Goal: Information Seeking & Learning: Learn about a topic

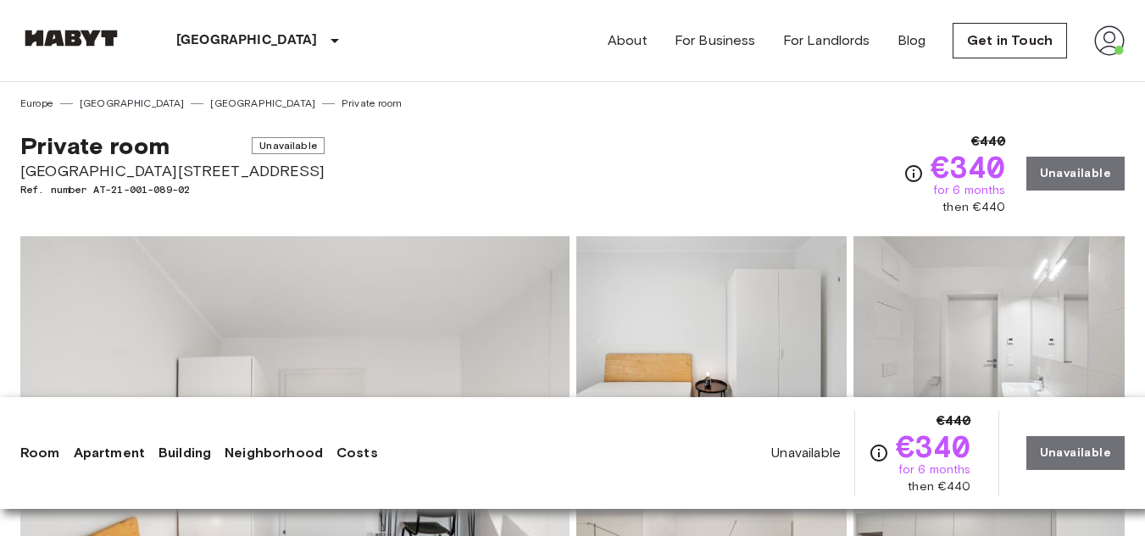
click at [48, 28] on div "[GEOGRAPHIC_DATA] [GEOGRAPHIC_DATA] [GEOGRAPHIC_DATA] [GEOGRAPHIC_DATA] [GEOGRA…" at bounding box center [209, 40] width 379 height 81
click at [80, 47] on link at bounding box center [71, 41] width 102 height 23
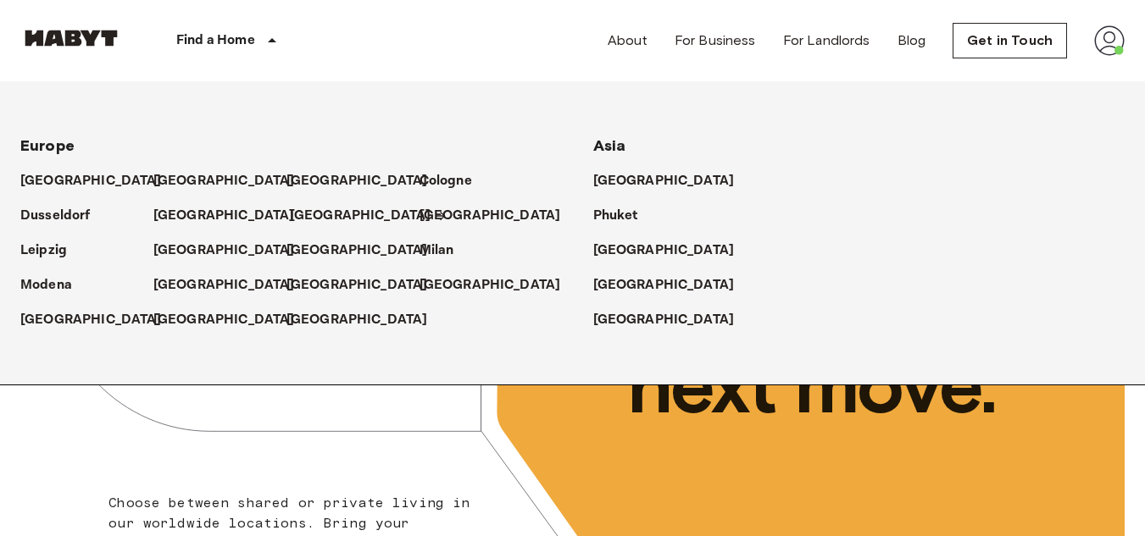
click at [307, 210] on p "[GEOGRAPHIC_DATA]" at bounding box center [360, 216] width 141 height 20
